Goal: Navigation & Orientation: Find specific page/section

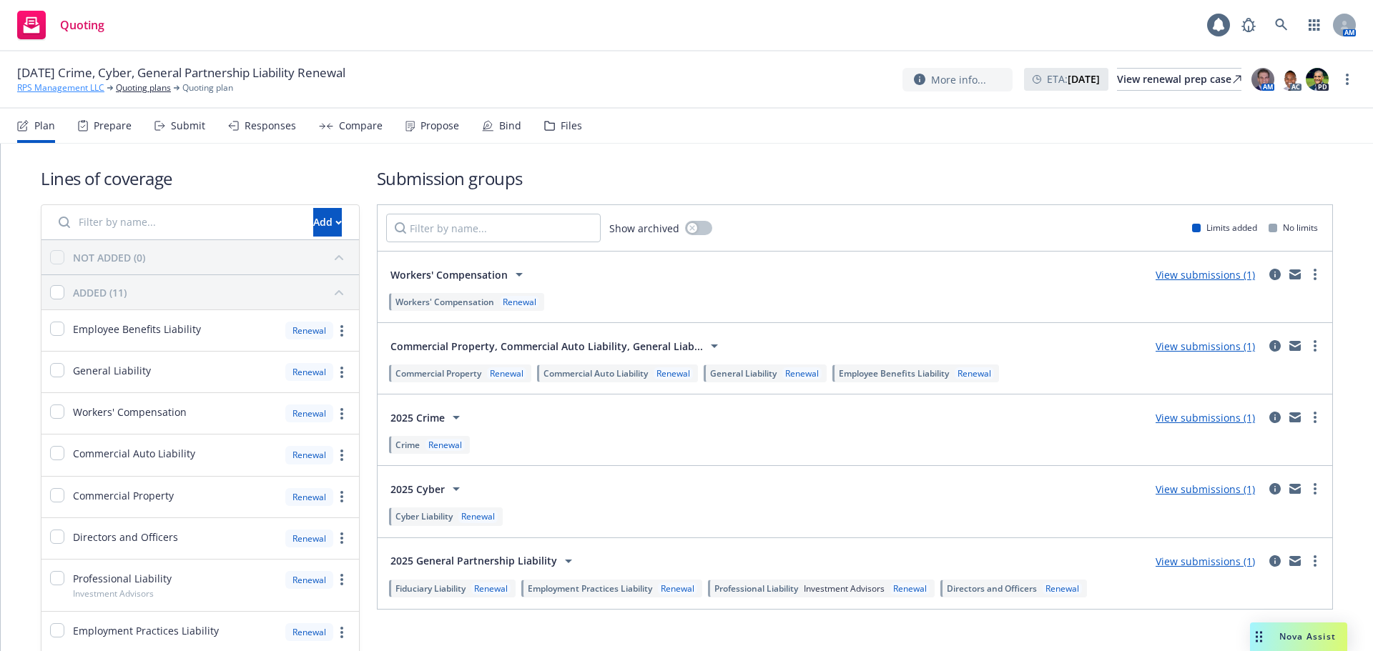
click at [40, 89] on link "RPS Management LLC" at bounding box center [60, 88] width 87 height 13
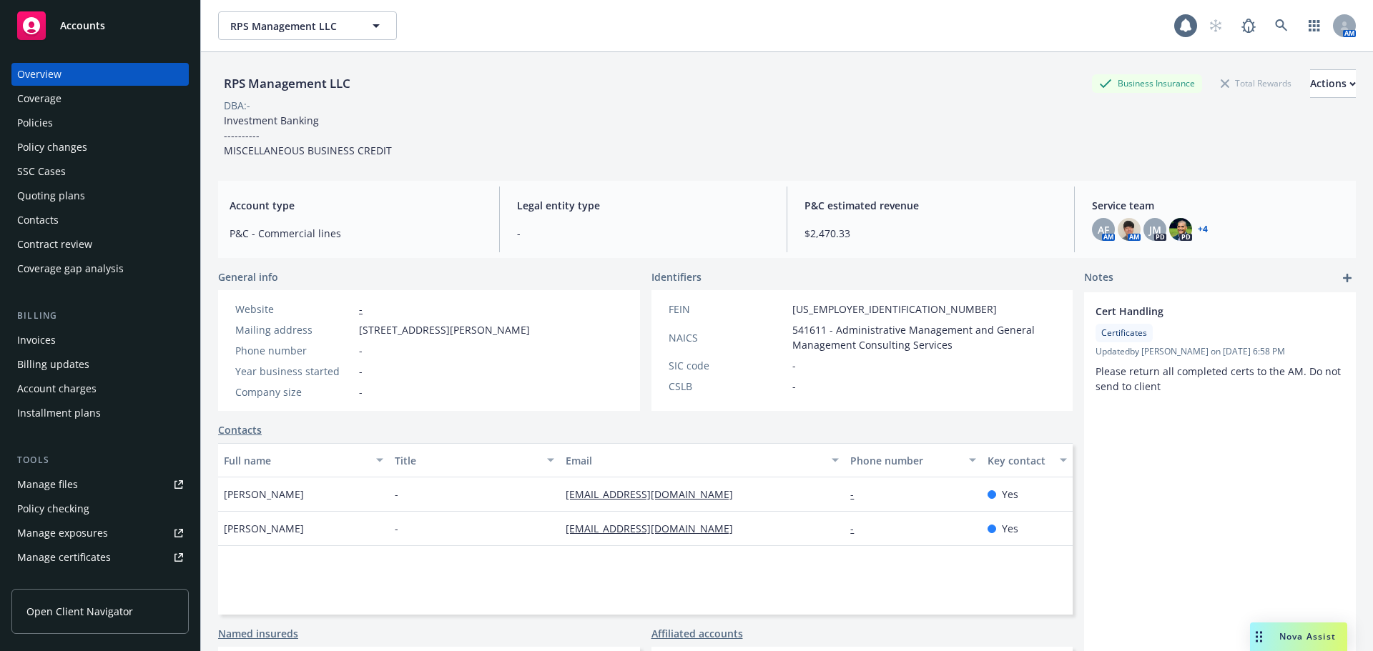
click at [474, 108] on div "DBA: -" at bounding box center [786, 105] width 1137 height 15
click at [105, 29] on div "Accounts" at bounding box center [100, 25] width 166 height 29
